Goal: Task Accomplishment & Management: Manage account settings

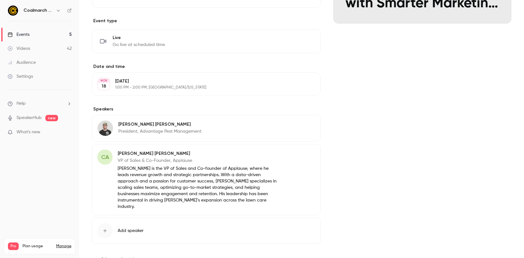
scroll to position [160, 0]
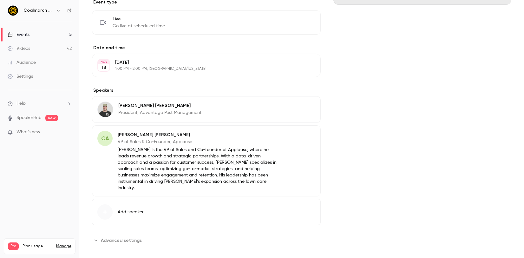
click at [176, 112] on p "President, Advantage Pest Management" at bounding box center [159, 112] width 83 height 6
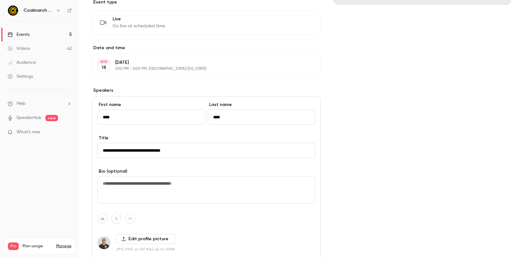
click at [217, 185] on textarea at bounding box center [206, 189] width 218 height 27
paste textarea "**********"
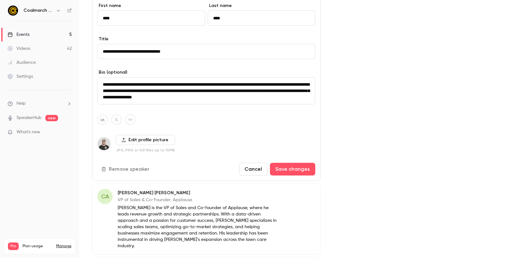
scroll to position [317, 0]
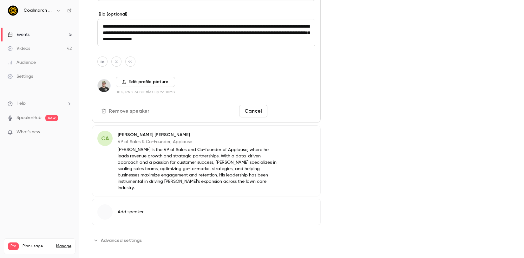
type textarea "**********"
click at [291, 110] on button "Save changes" at bounding box center [292, 111] width 45 height 13
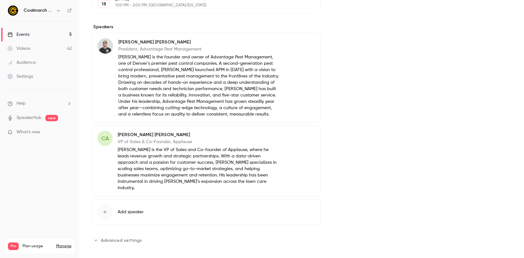
click at [183, 86] on p "[PERSON_NAME] is the founder and owner of Advantage Pest Management, one of Den…" at bounding box center [198, 85] width 161 height 63
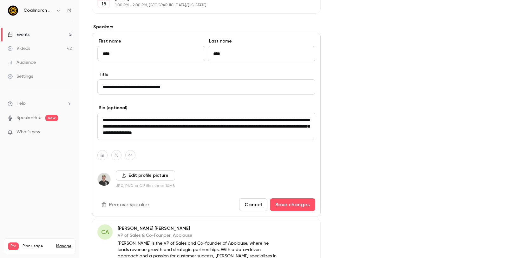
scroll to position [148, 0]
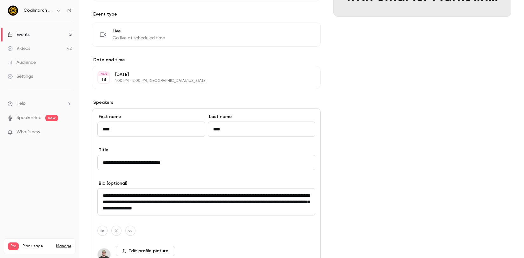
click at [107, 164] on input "**********" at bounding box center [206, 162] width 218 height 15
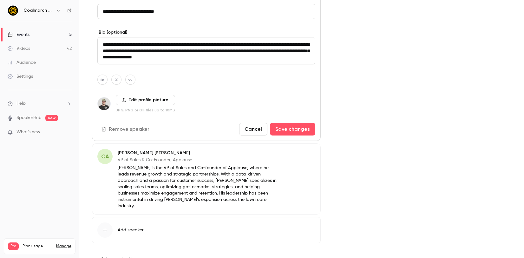
scroll to position [317, 0]
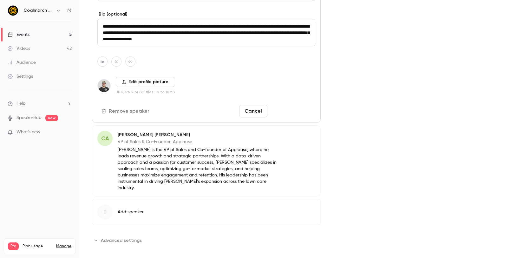
type input "**********"
click at [297, 111] on button "Save changes" at bounding box center [292, 111] width 45 height 13
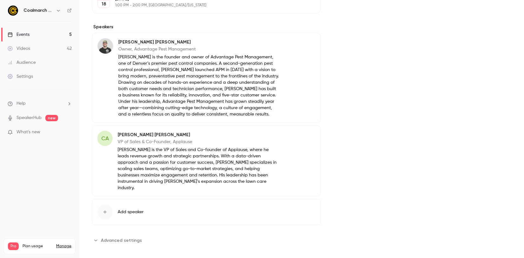
click at [45, 35] on link "Events 5" at bounding box center [39, 35] width 79 height 14
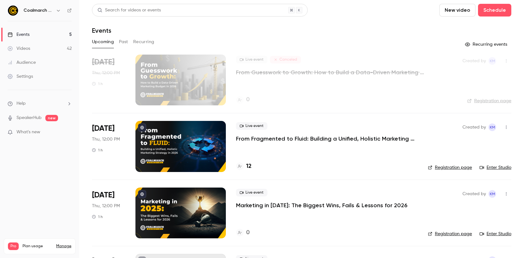
click at [273, 135] on p "From Fragmented to Fluid: Building a Unified, Holistic Marketing Strategy in [D…" at bounding box center [327, 139] width 182 height 8
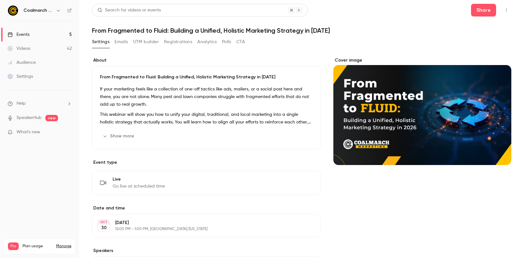
click at [47, 38] on link "Events 5" at bounding box center [39, 35] width 79 height 14
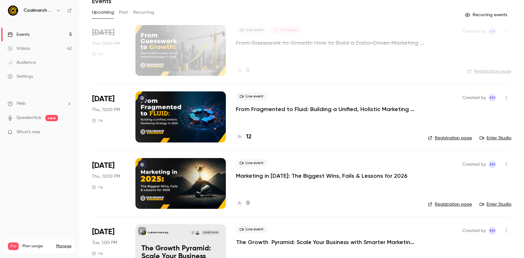
scroll to position [37, 0]
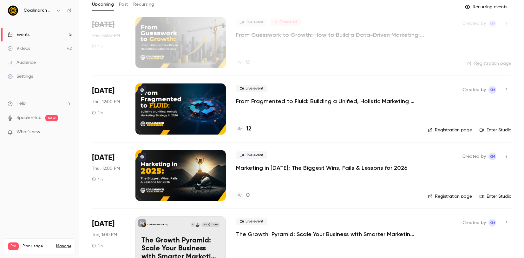
click at [290, 168] on p "Marketing in [DATE]: The Biggest Wins, Fails & Lessons for 2026" at bounding box center [321, 168] width 171 height 8
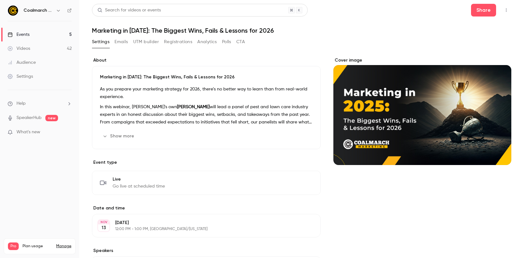
click at [46, 32] on link "Events 5" at bounding box center [39, 35] width 79 height 14
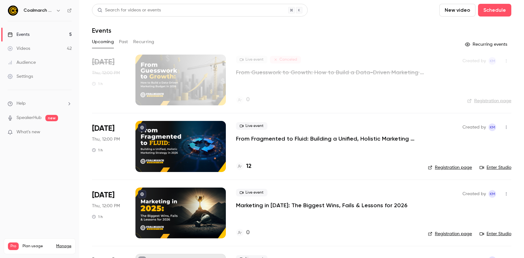
scroll to position [24, 0]
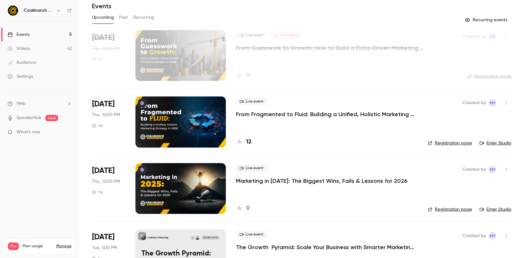
click at [444, 212] on link "Registration page" at bounding box center [450, 209] width 44 height 6
